Goal: Find specific page/section: Find specific page/section

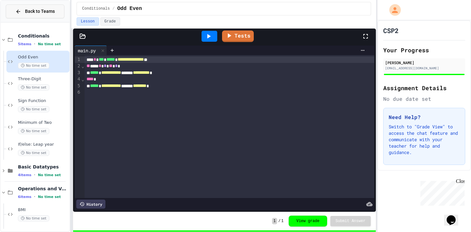
click at [21, 9] on div "Back to Teams" at bounding box center [34, 11] width 39 height 7
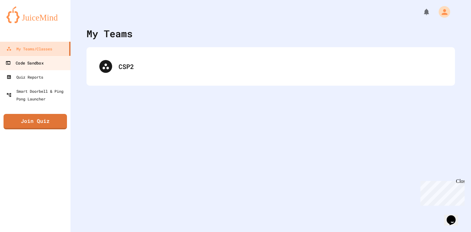
click at [31, 59] on div "Code Sandbox" at bounding box center [24, 63] width 38 height 8
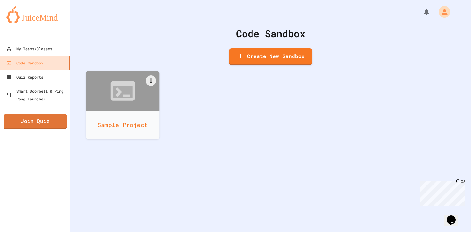
click at [115, 107] on div at bounding box center [123, 91] width 74 height 40
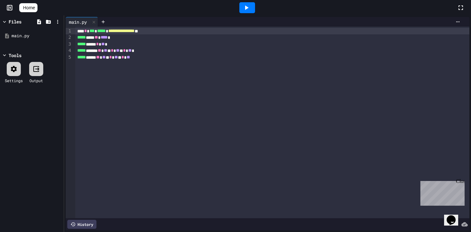
click at [111, 73] on div "**********" at bounding box center [272, 122] width 394 height 191
